Goal: Information Seeking & Learning: Learn about a topic

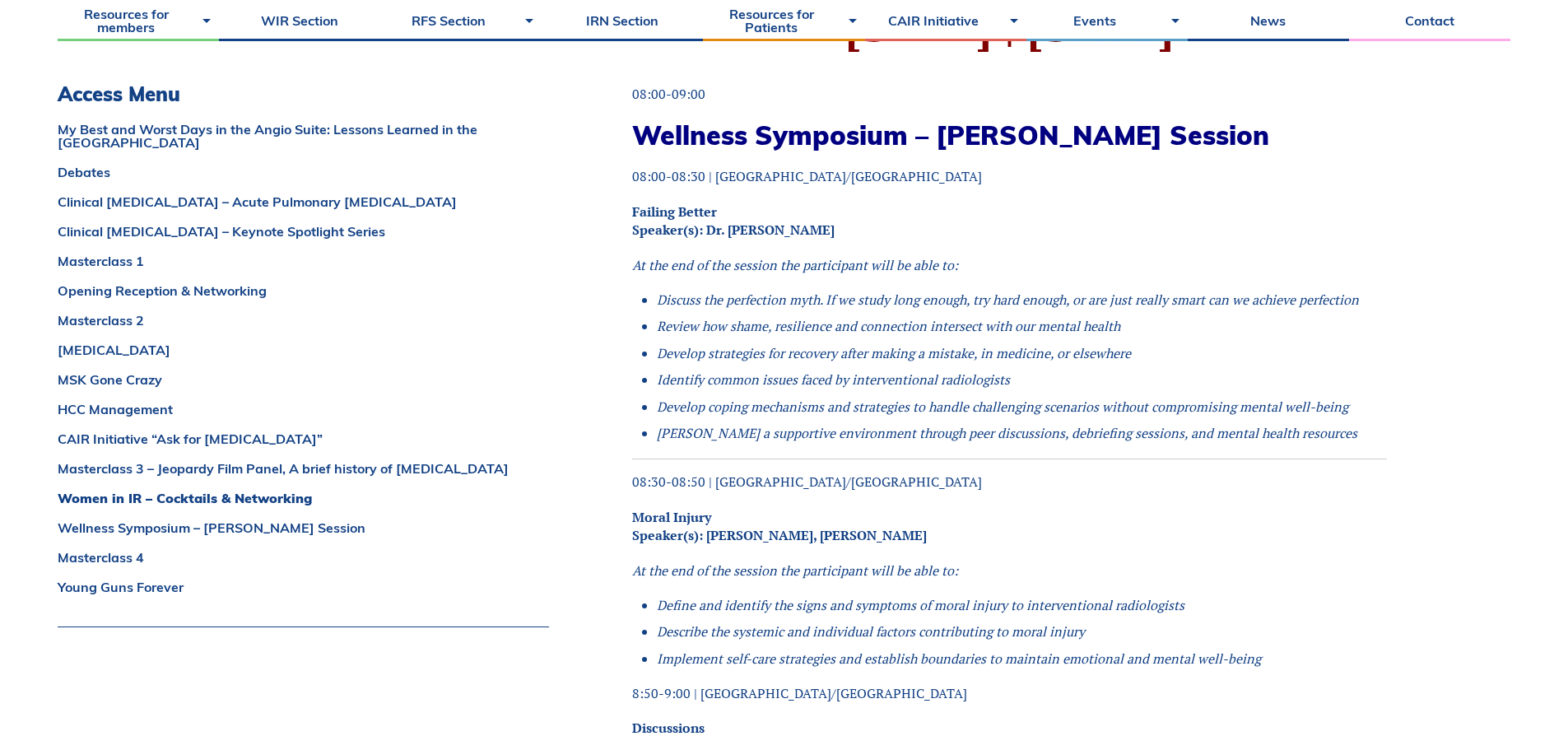
scroll to position [10747, 0]
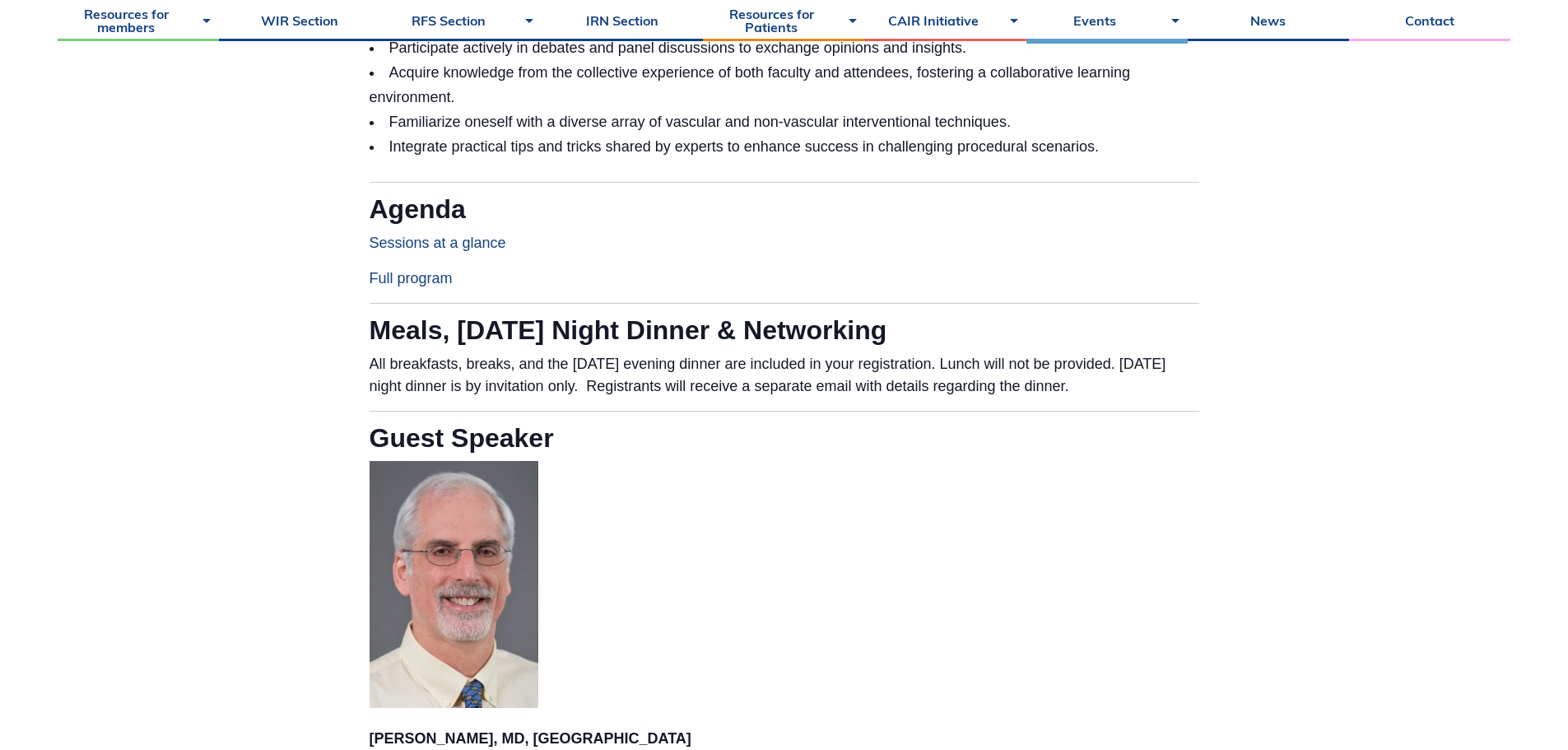
scroll to position [1507, 0]
click at [440, 249] on link "Sessions at a glance" at bounding box center [438, 242] width 137 height 17
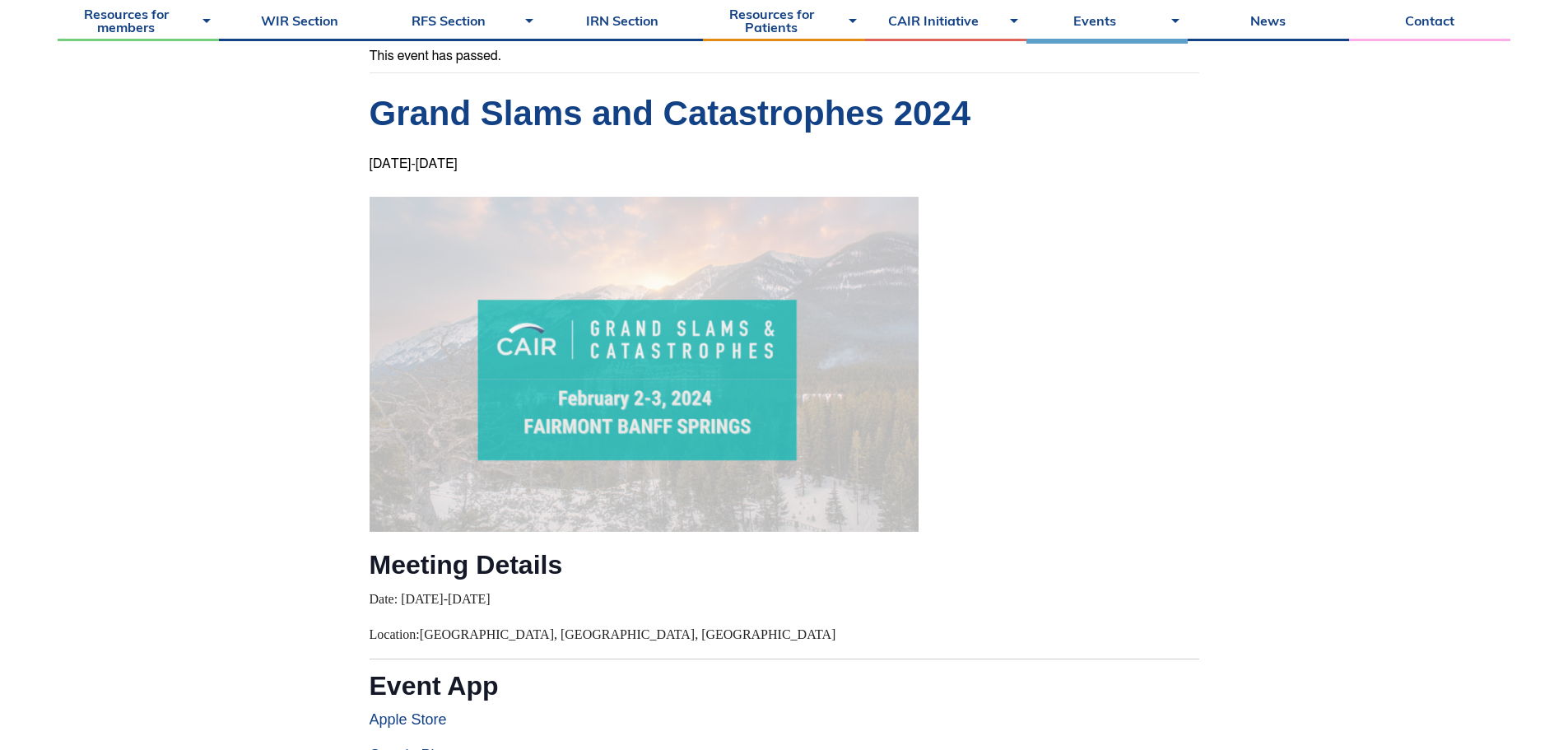
scroll to position [242, 0]
